Goal: Task Accomplishment & Management: Manage account settings

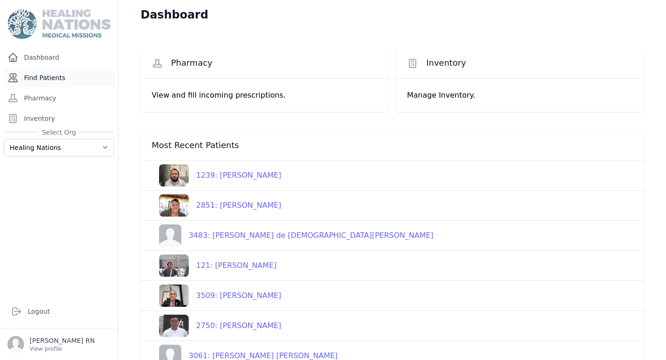
click at [65, 74] on link "Find Patients" at bounding box center [59, 77] width 111 height 19
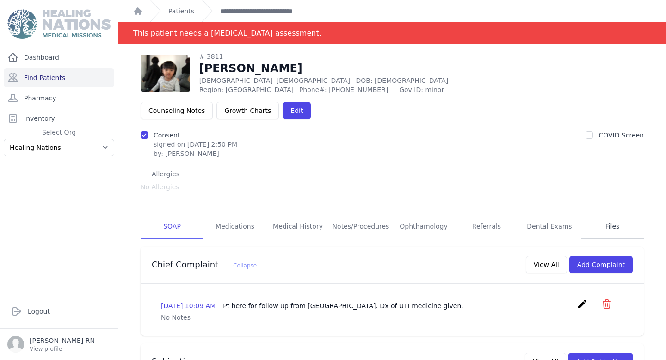
click at [604, 214] on link "Files" at bounding box center [612, 226] width 63 height 25
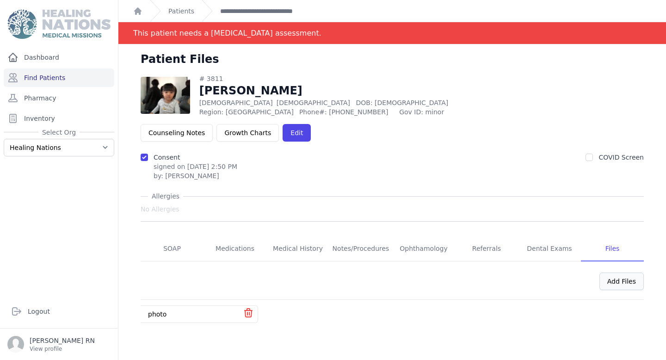
click at [617, 272] on div "Add Files" at bounding box center [621, 281] width 44 height 18
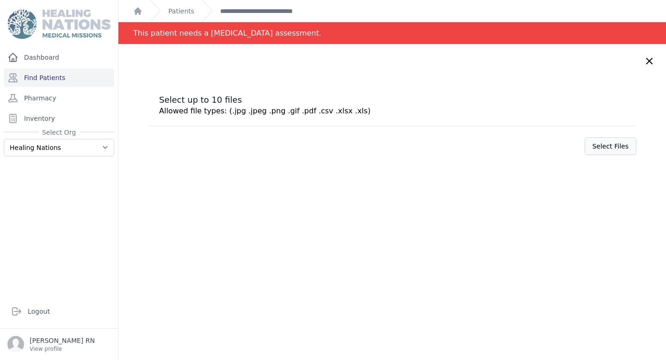
click at [600, 153] on label "Select Files" at bounding box center [611, 146] width 52 height 18
click at [0, 0] on input "Select Files" at bounding box center [0, 0] width 0 height 0
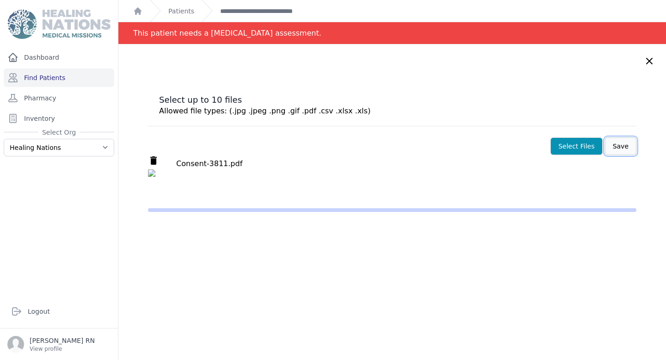
click at [617, 145] on button "Save" at bounding box center [620, 146] width 31 height 18
click at [597, 148] on label "Select Files" at bounding box center [576, 146] width 52 height 18
click at [0, 0] on input "Select Files" at bounding box center [0, 0] width 0 height 0
click at [148, 173] on img at bounding box center [392, 187] width 488 height 37
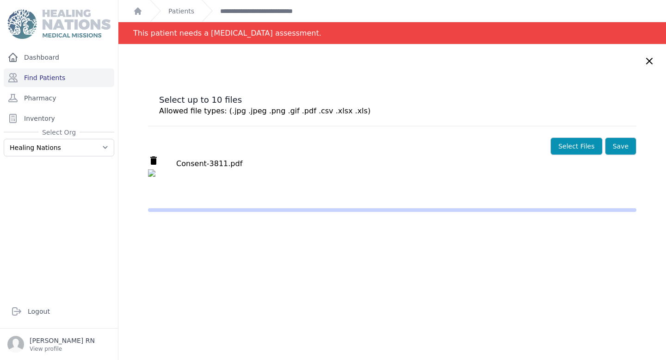
click at [148, 173] on img at bounding box center [392, 187] width 488 height 37
click at [619, 159] on div "delete Consent-3811.pdf" at bounding box center [392, 162] width 488 height 14
click at [649, 62] on icon at bounding box center [649, 61] width 11 height 11
